Goal: Communication & Community: Answer question/provide support

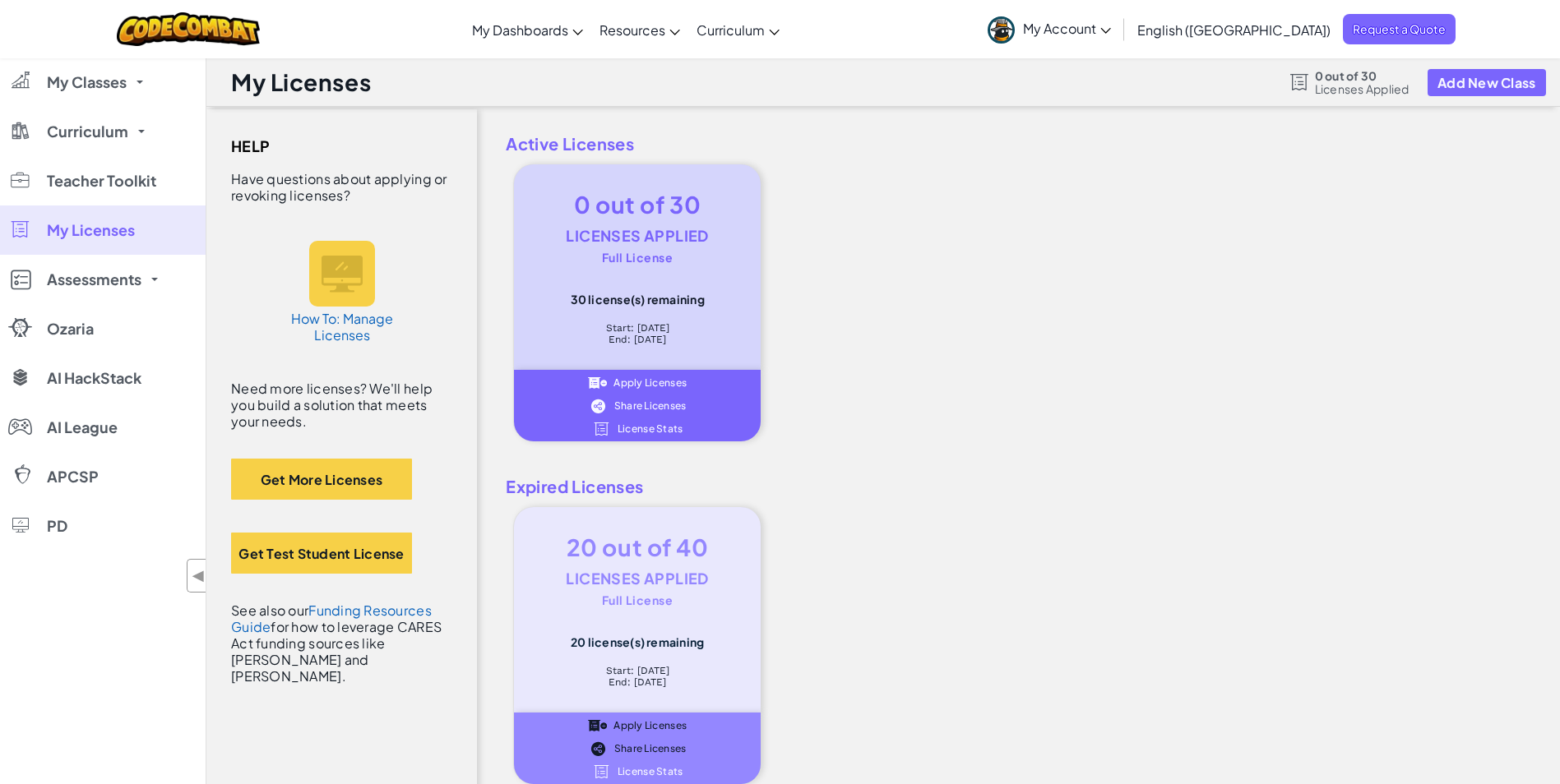
click at [644, 403] on span "Share Licenses" at bounding box center [650, 406] width 73 height 10
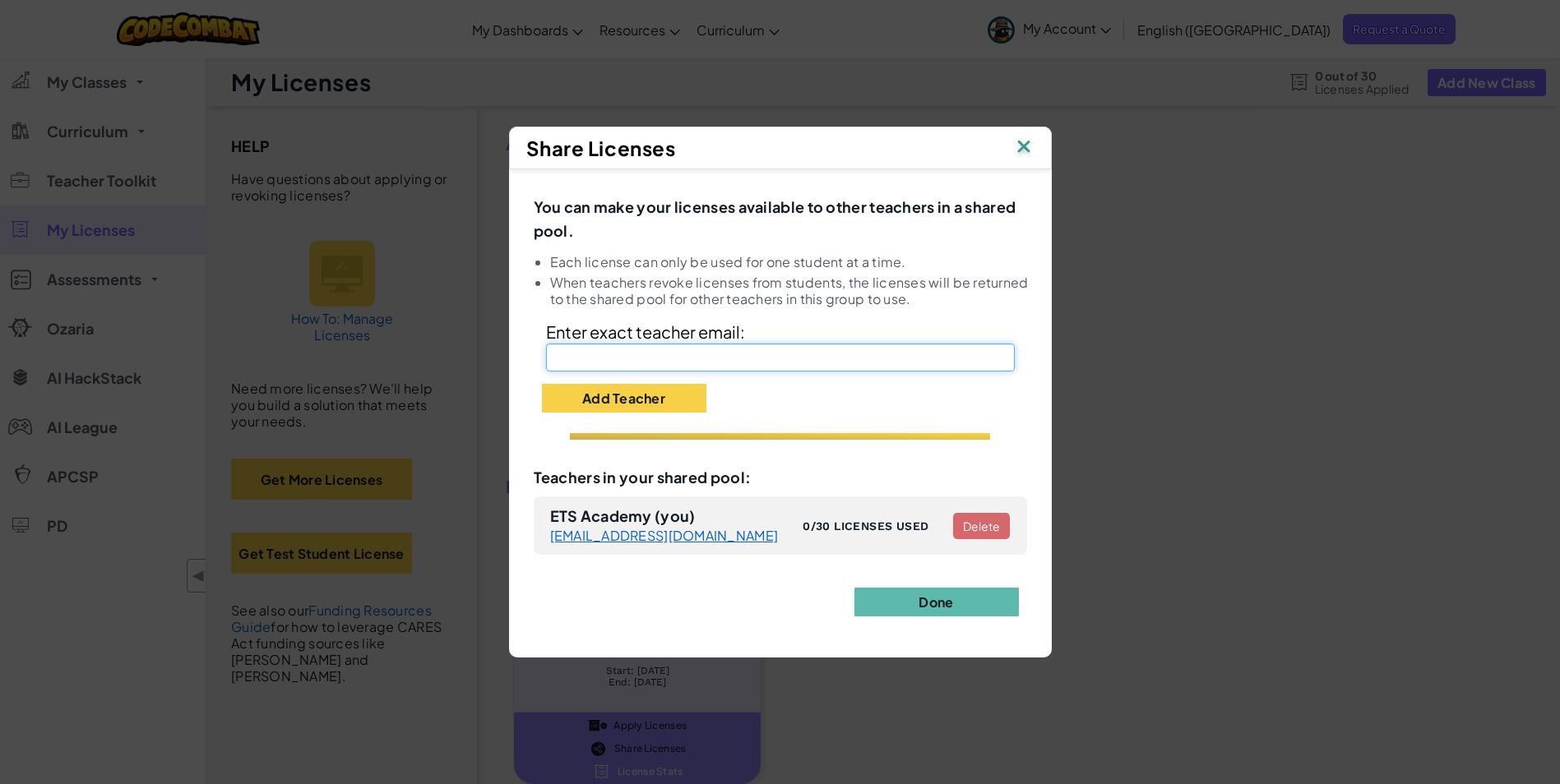
click at [672, 360] on input "text" at bounding box center [780, 357] width 469 height 28
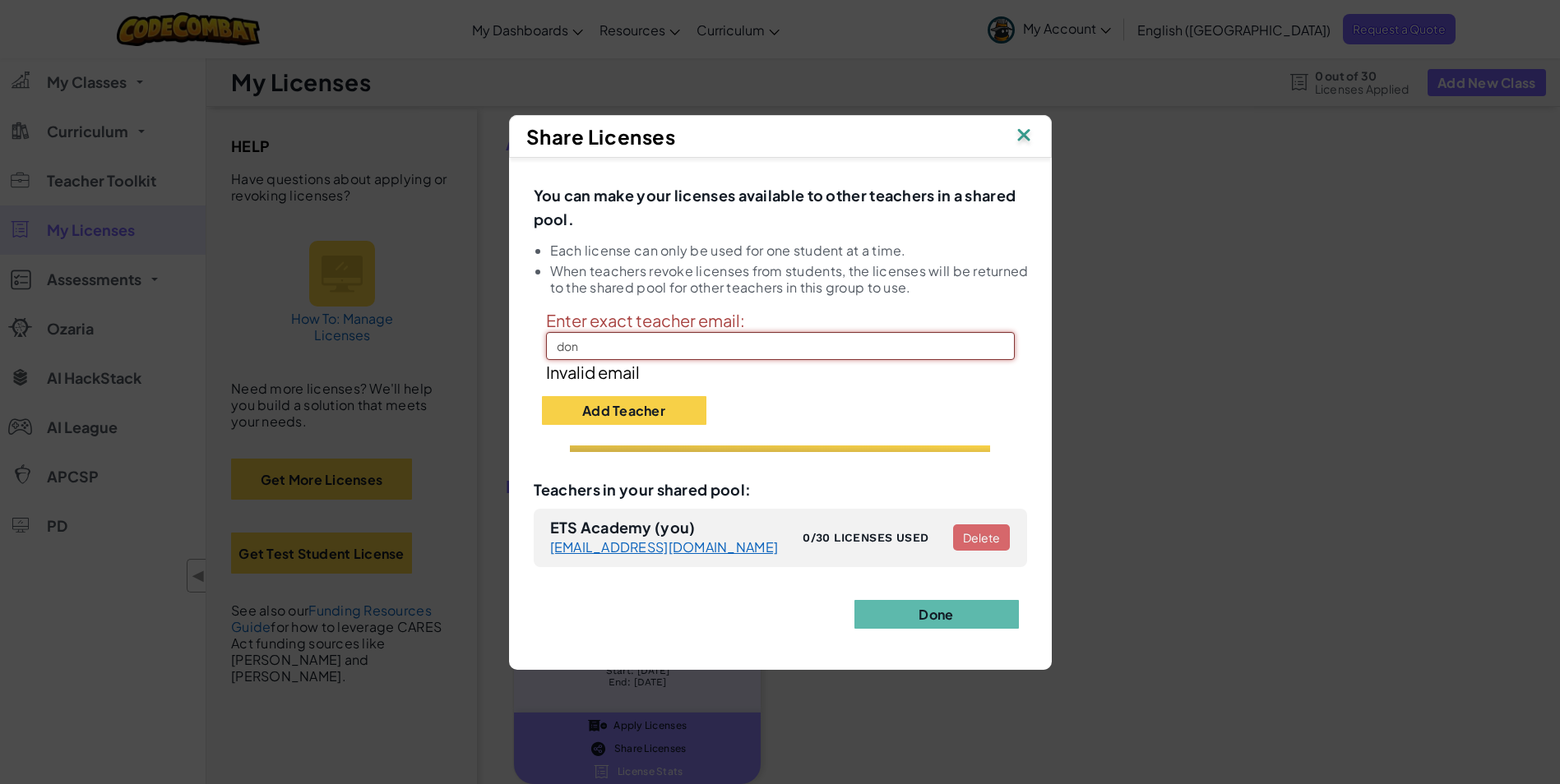
type input "[EMAIL_ADDRESS][DOMAIN_NAME]"
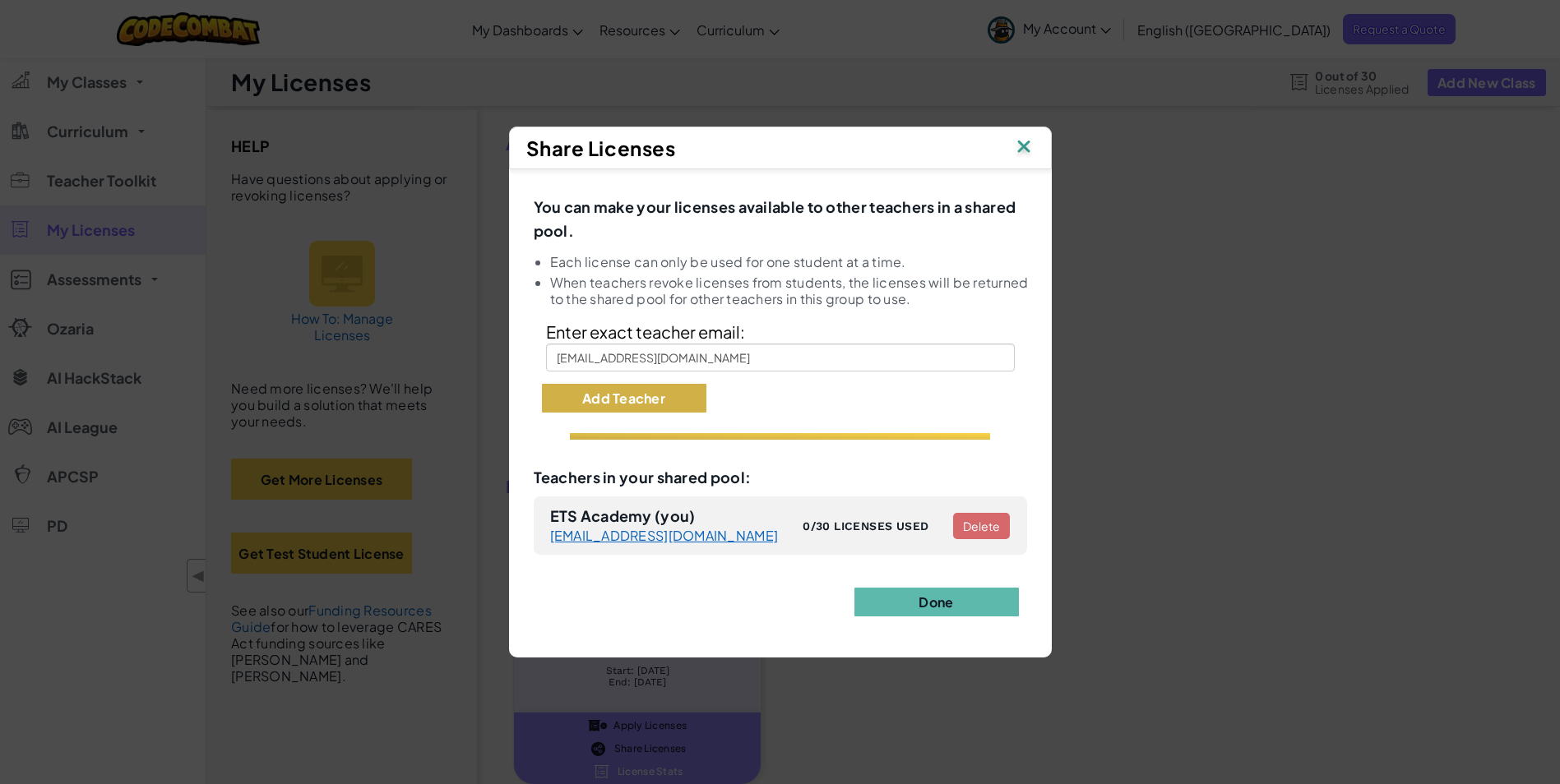
click at [654, 409] on button "Add Teacher" at bounding box center [624, 398] width 164 height 29
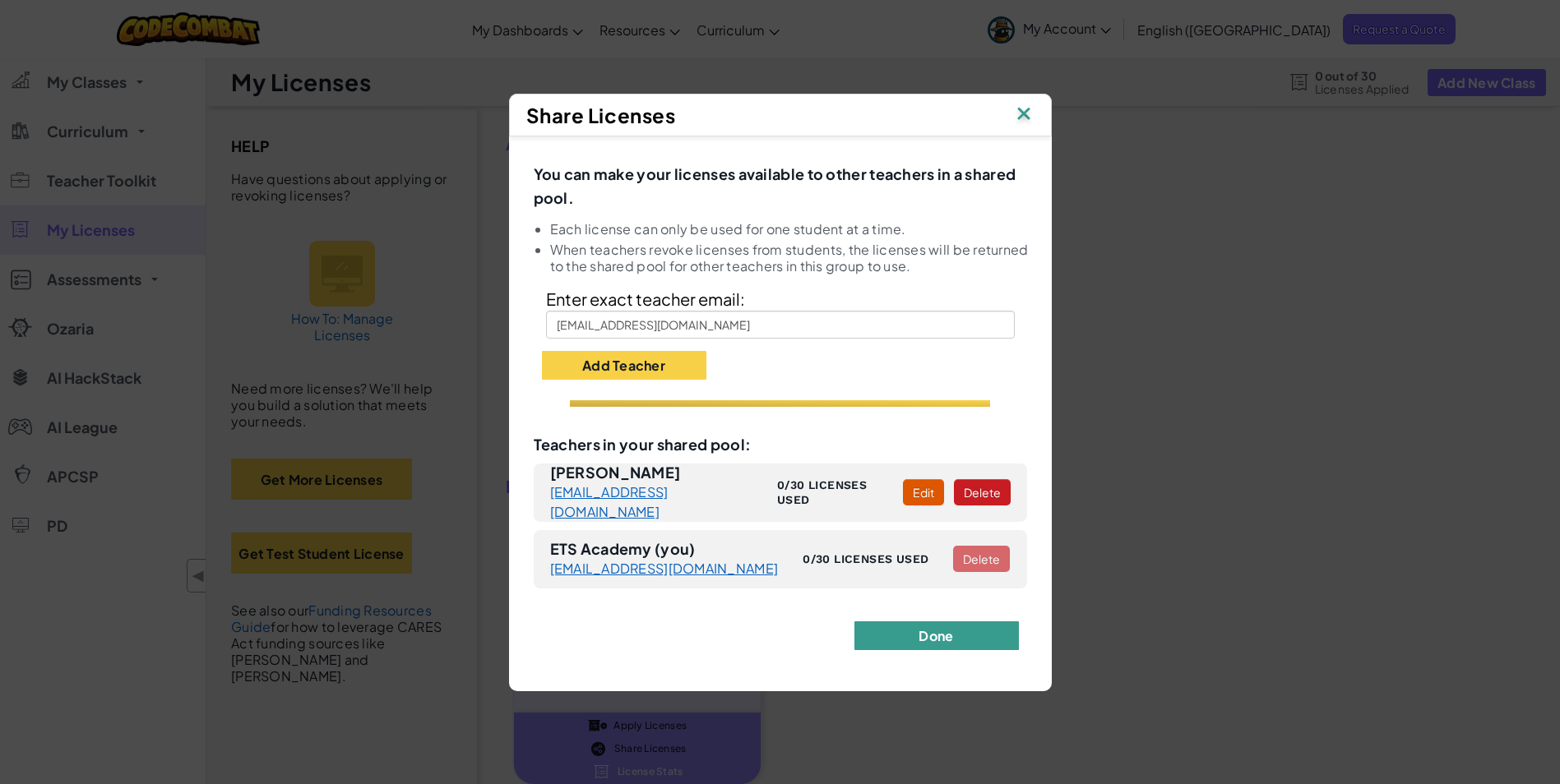
click at [931, 625] on button "Done" at bounding box center [936, 636] width 164 height 29
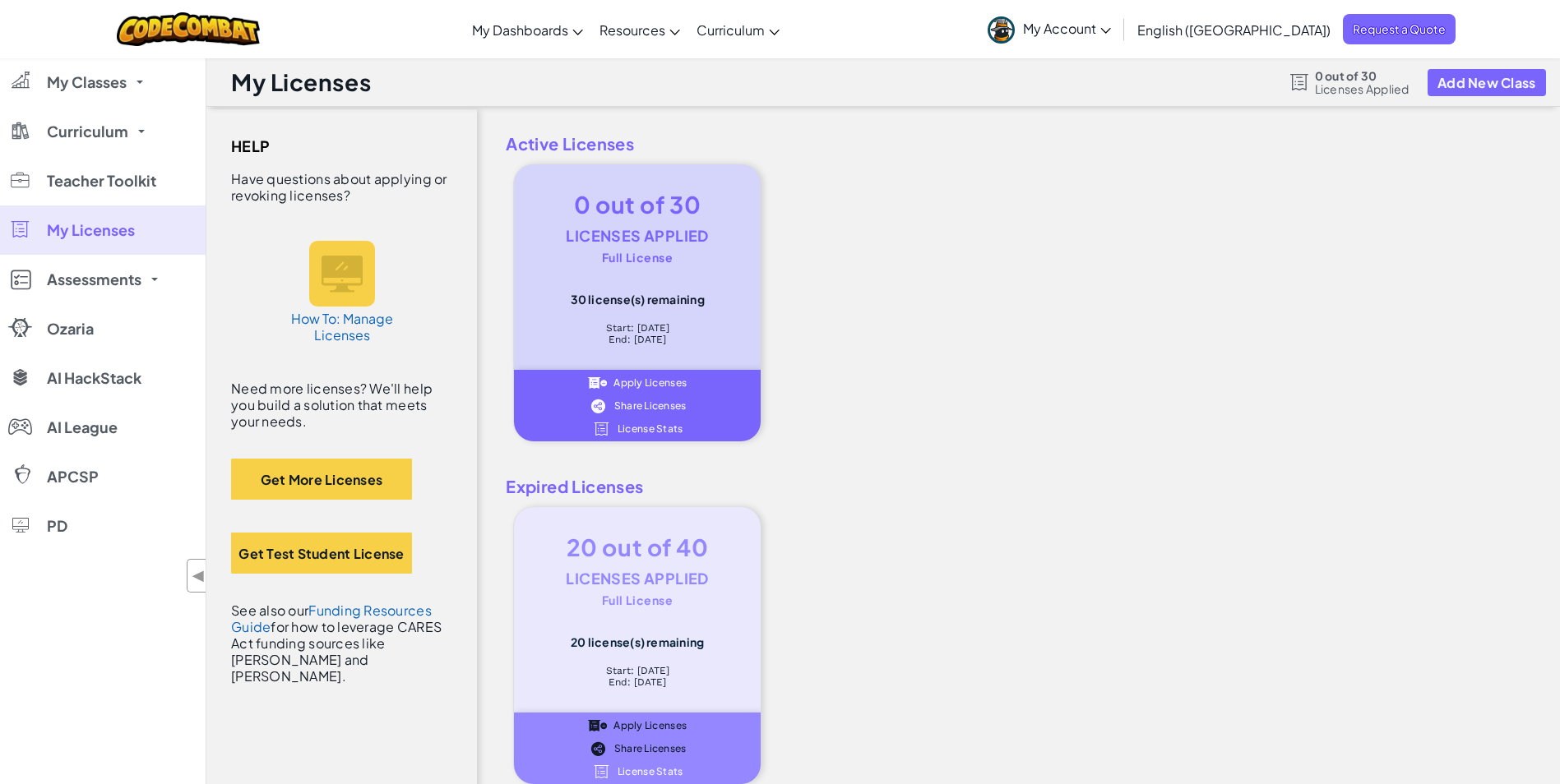
click at [1111, 22] on span "My Account" at bounding box center [1067, 28] width 88 height 17
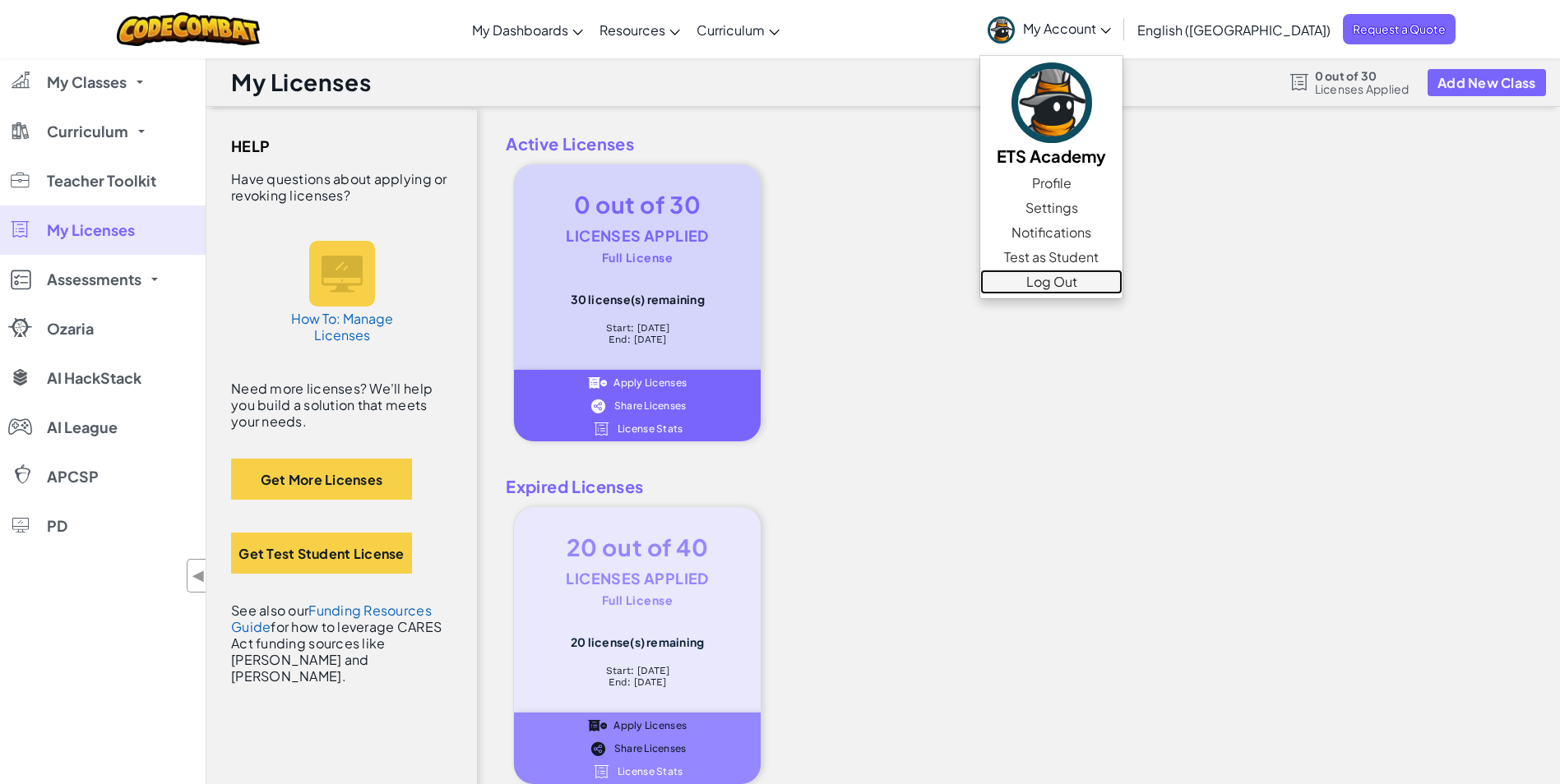
click at [1122, 286] on link "Log Out" at bounding box center [1052, 282] width 143 height 25
